Goal: Check status

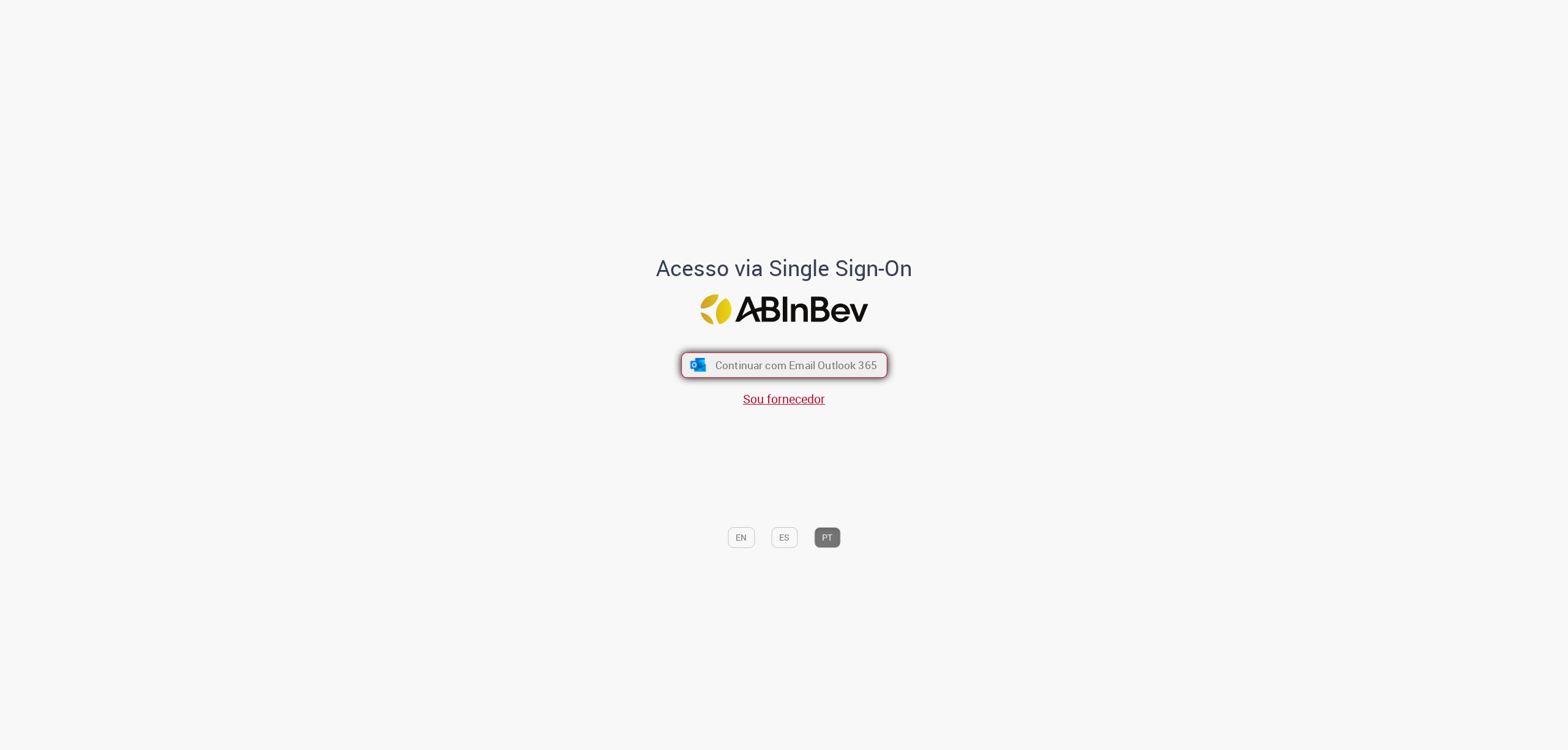
click at [743, 352] on button "Continuar com Email Outlook 365" at bounding box center [784, 364] width 206 height 25
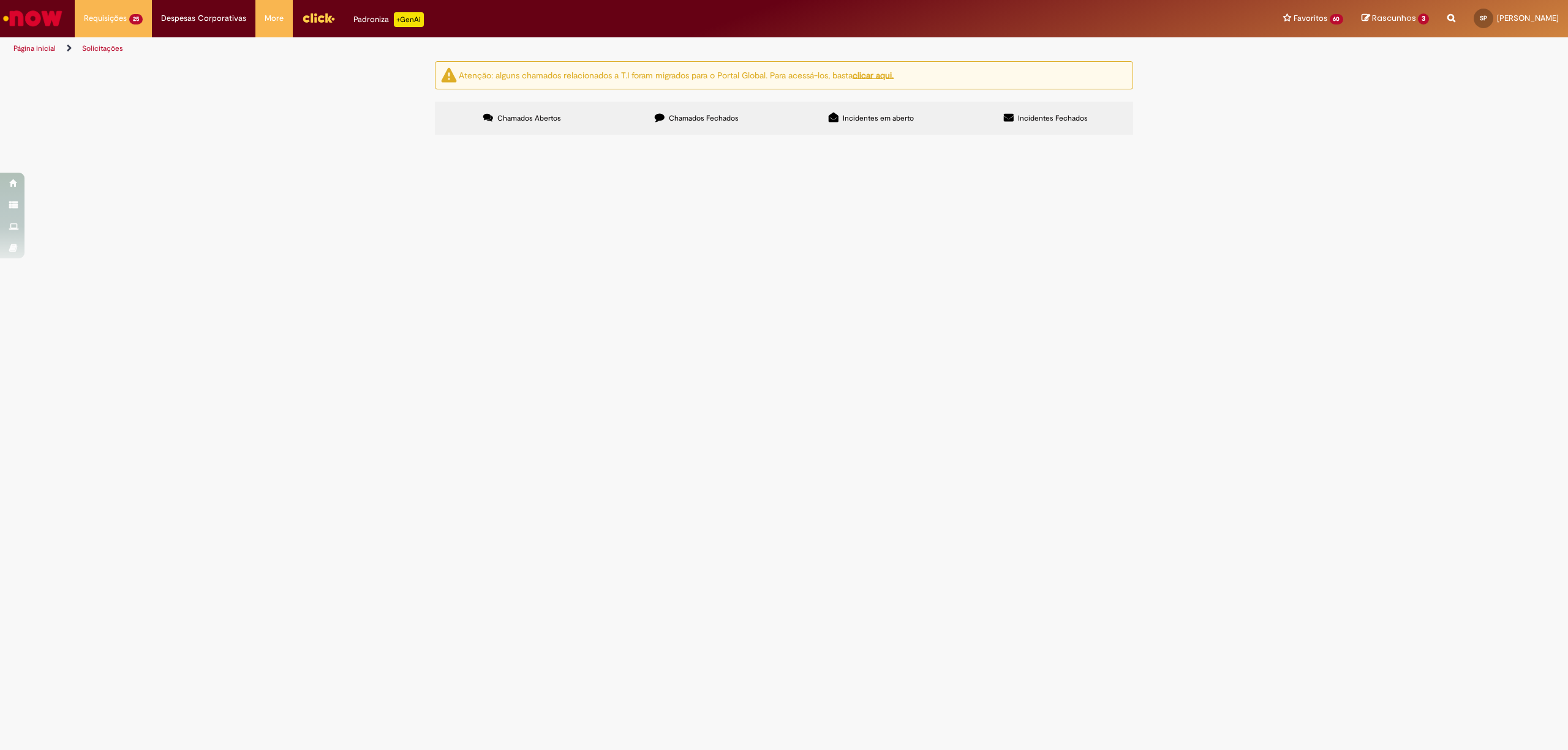
click at [0, 0] on span "Solicitação de Limite e Prazo Rota" at bounding box center [0, 0] width 0 height 0
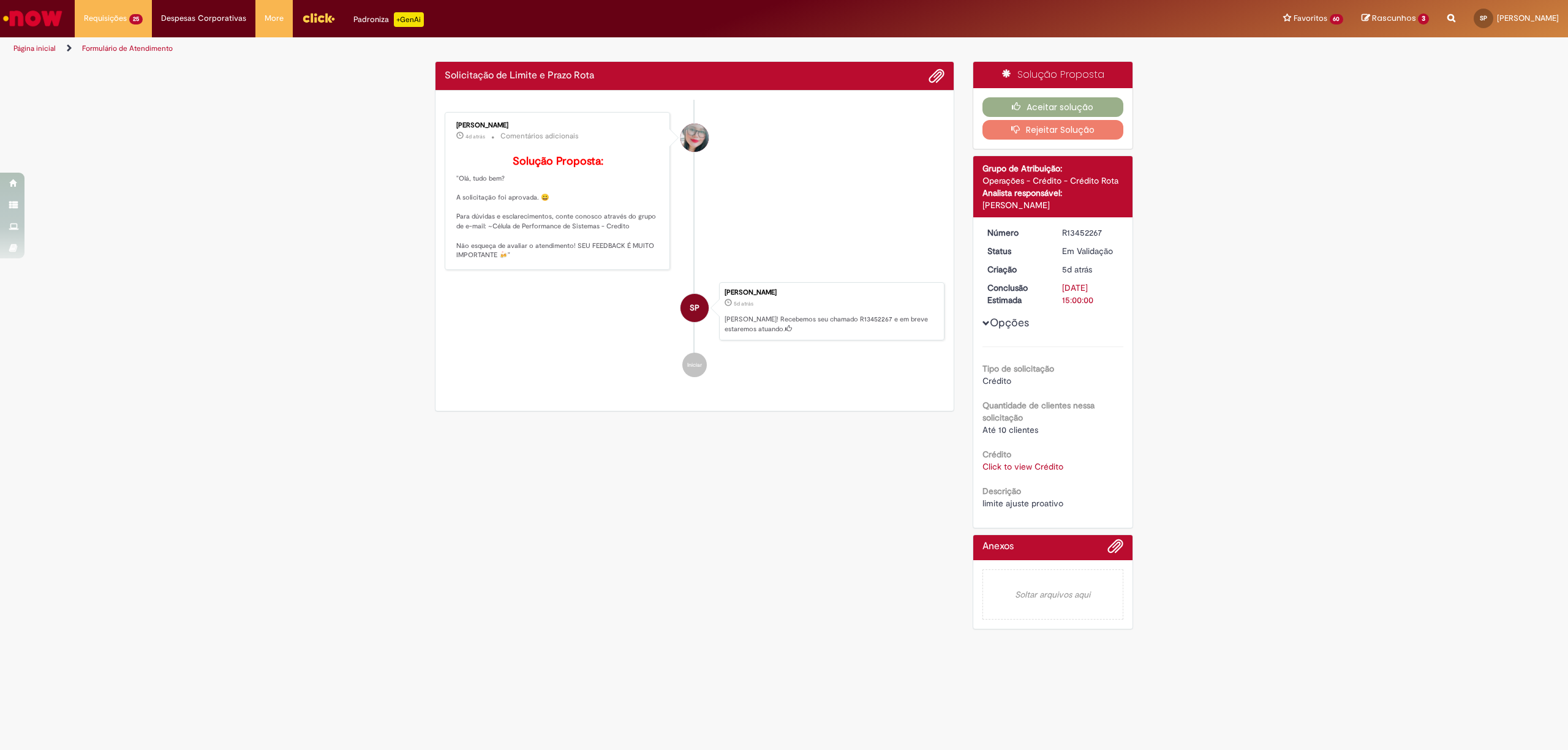
click at [1005, 466] on link "Click to view Crédito" at bounding box center [1023, 466] width 81 height 11
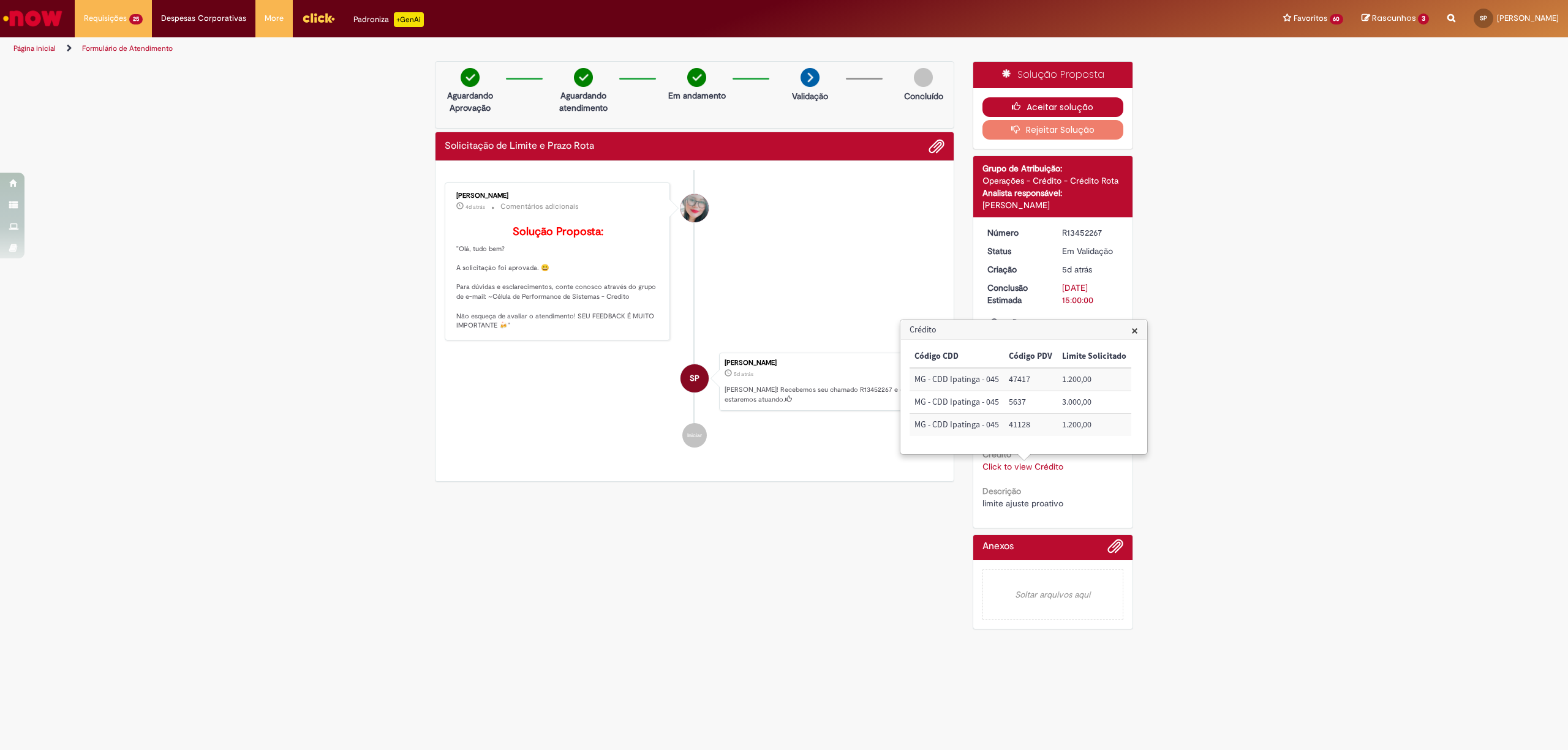
click at [1061, 110] on button "Aceitar solução" at bounding box center [1053, 107] width 142 height 20
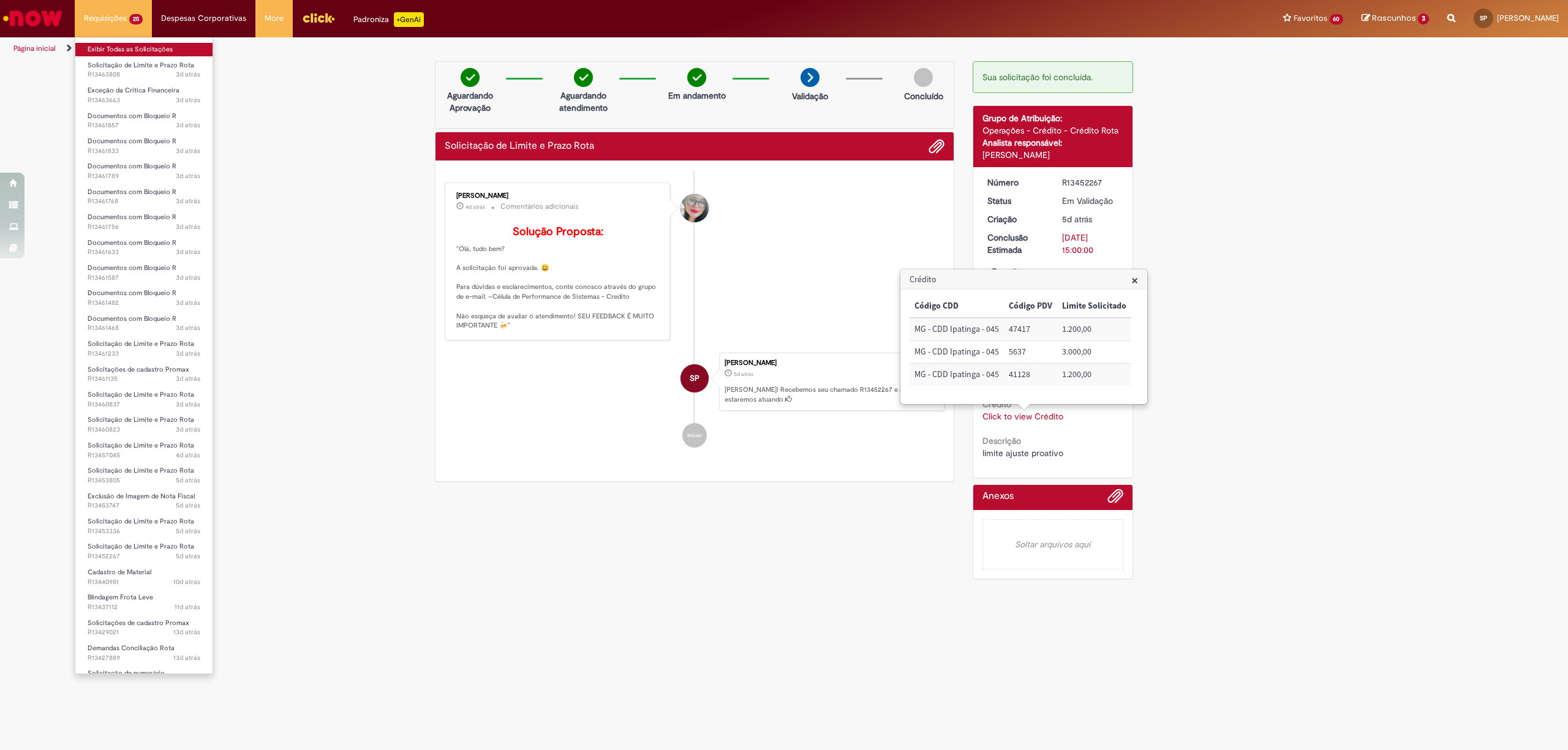
click at [142, 53] on link "Exibir Todas as Solicitações" at bounding box center [144, 49] width 137 height 14
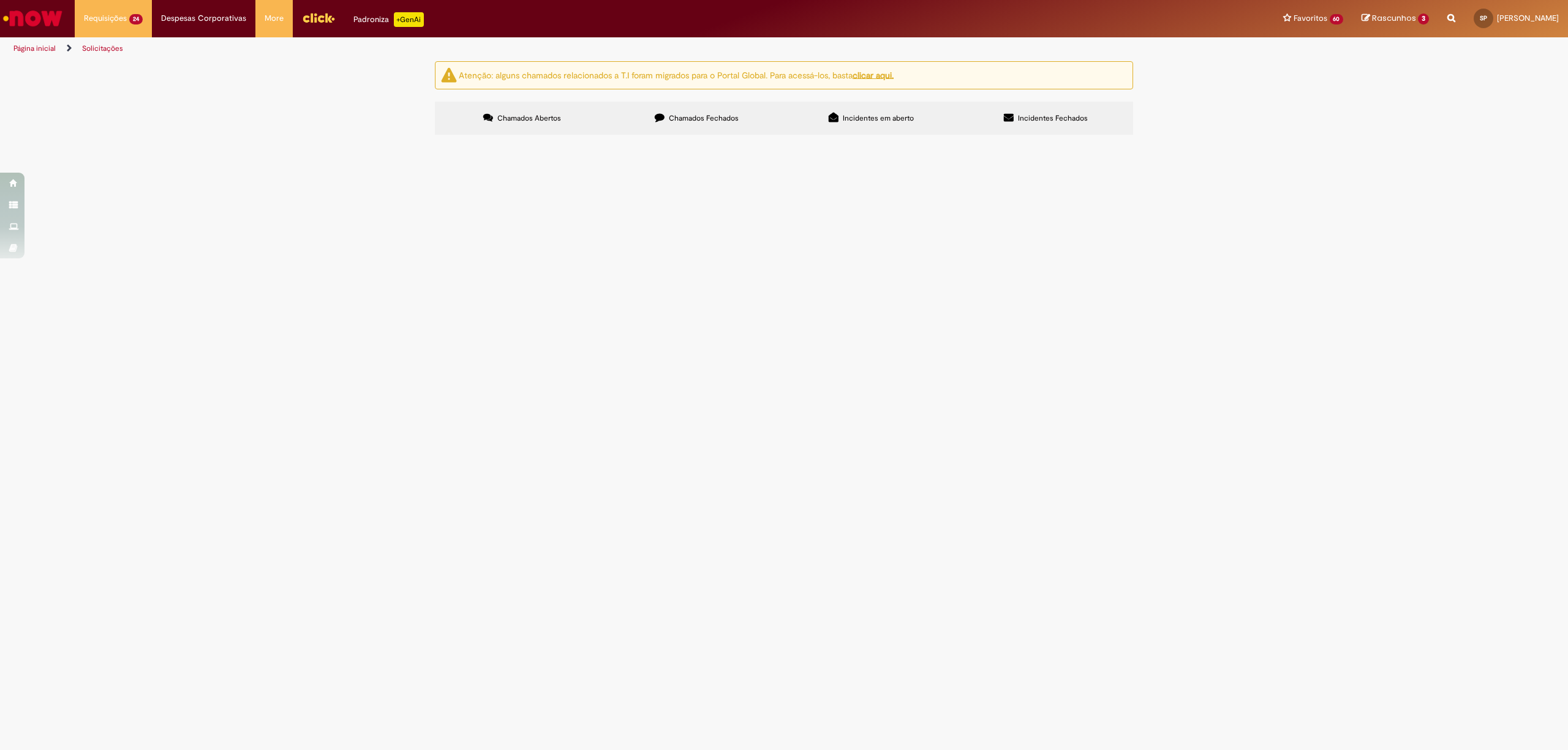
click at [0, 0] on link "2" at bounding box center [0, 0] width 0 height 0
